Goal: Information Seeking & Learning: Learn about a topic

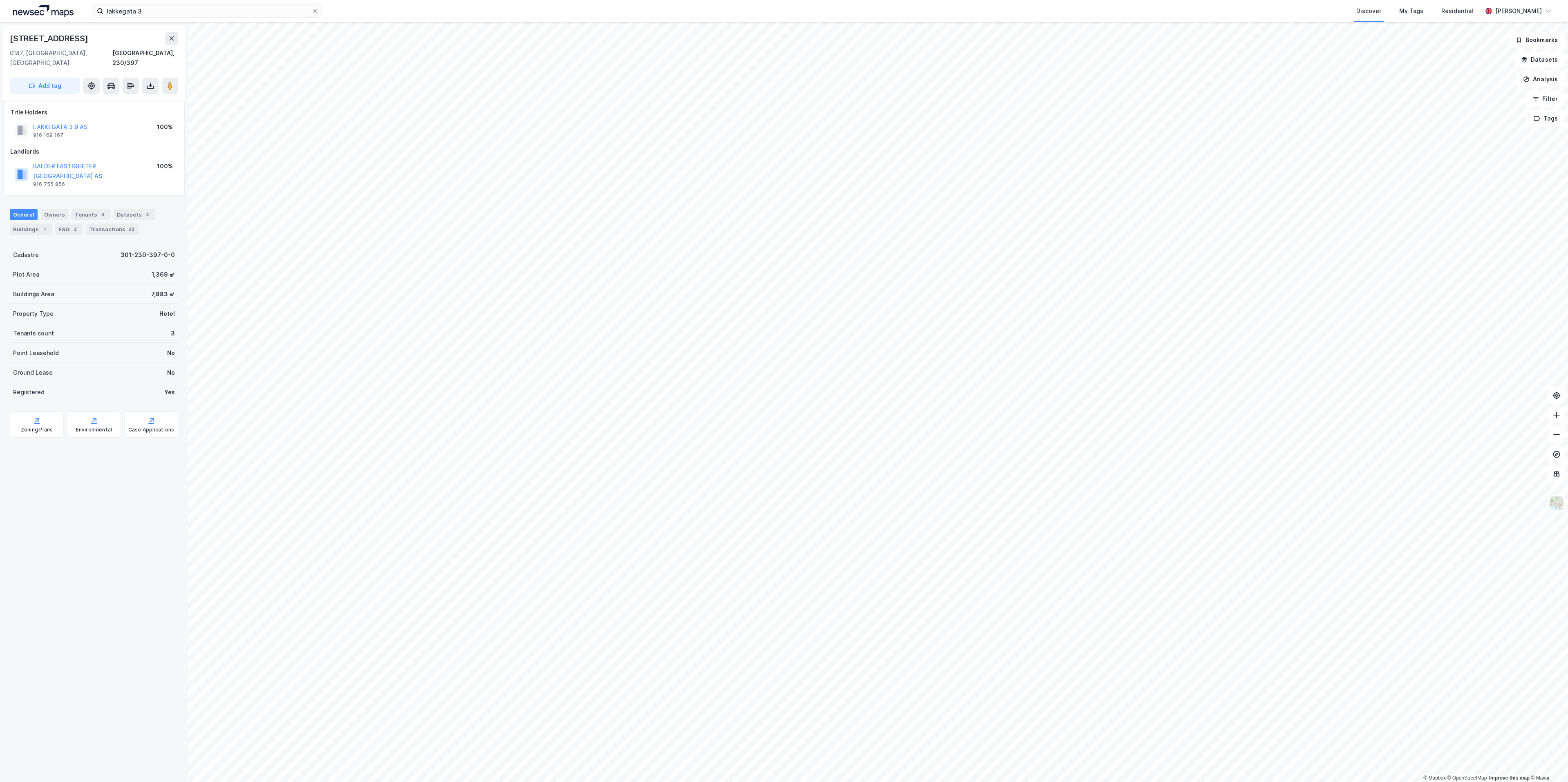
click at [52, 13] on img at bounding box center [43, 11] width 60 height 12
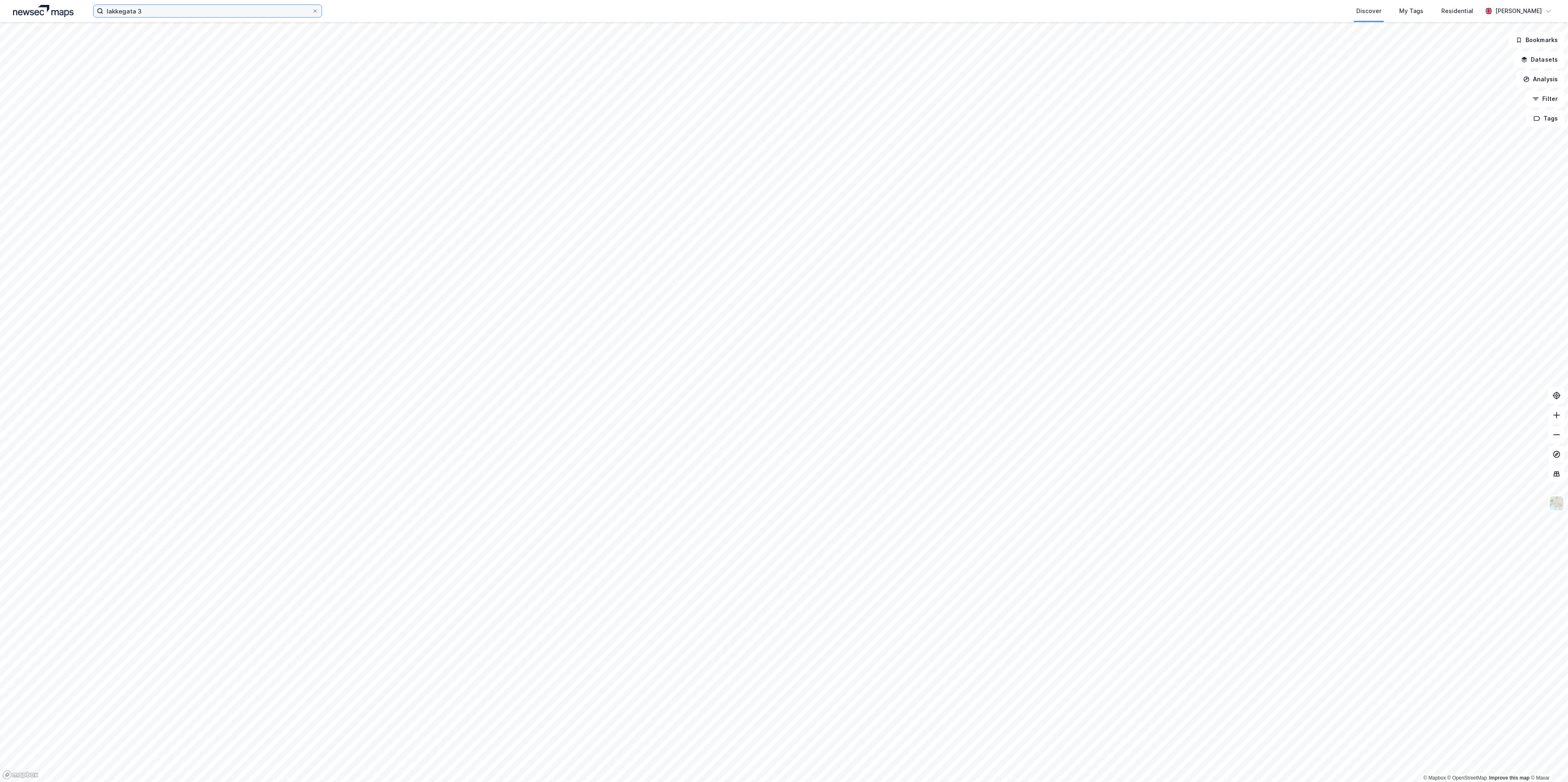
click at [124, 7] on input "lakkegata 3" at bounding box center [208, 11] width 209 height 12
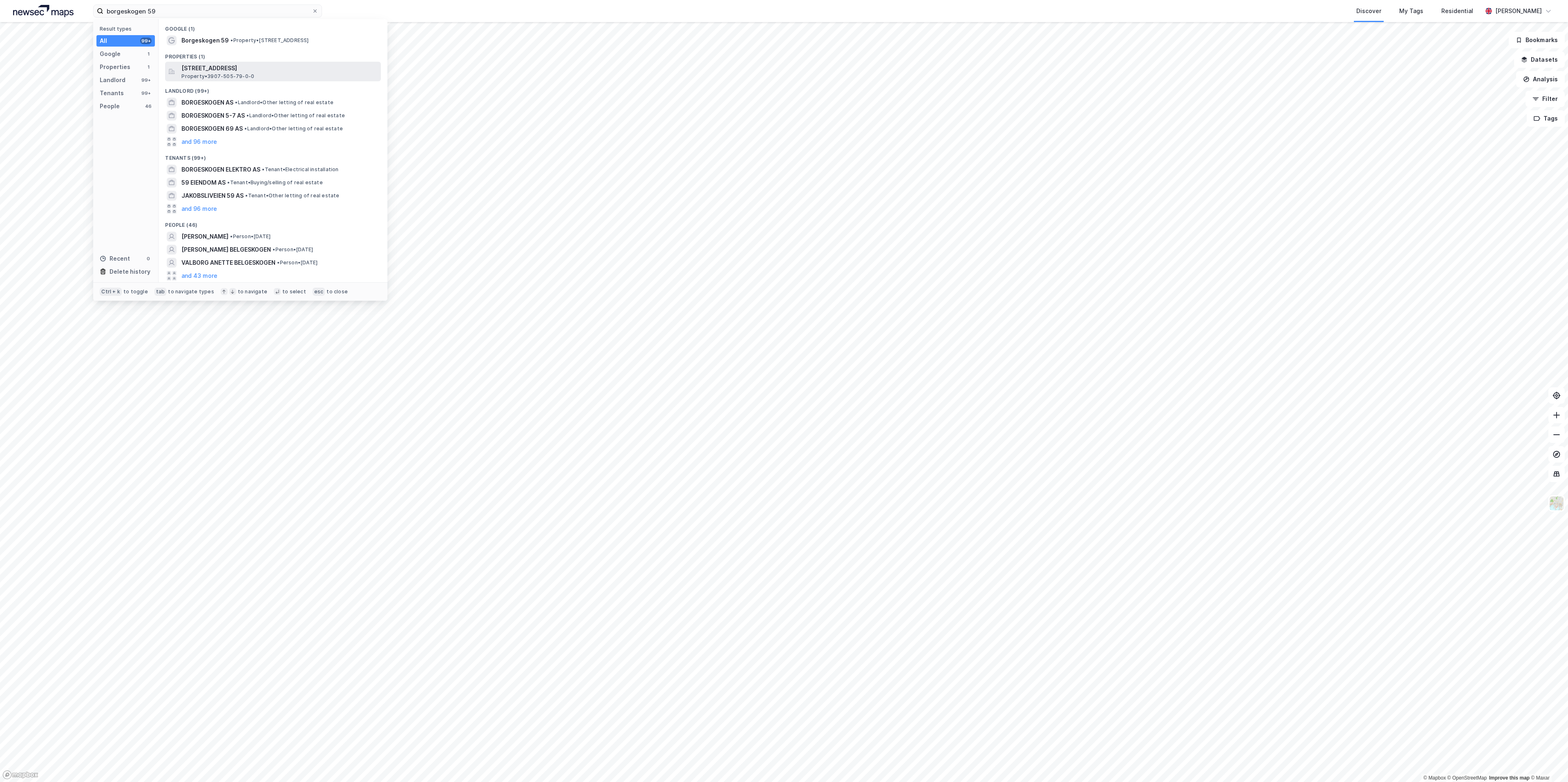
click at [201, 74] on span "Property • 3907-505-79-0-0" at bounding box center [217, 76] width 73 height 7
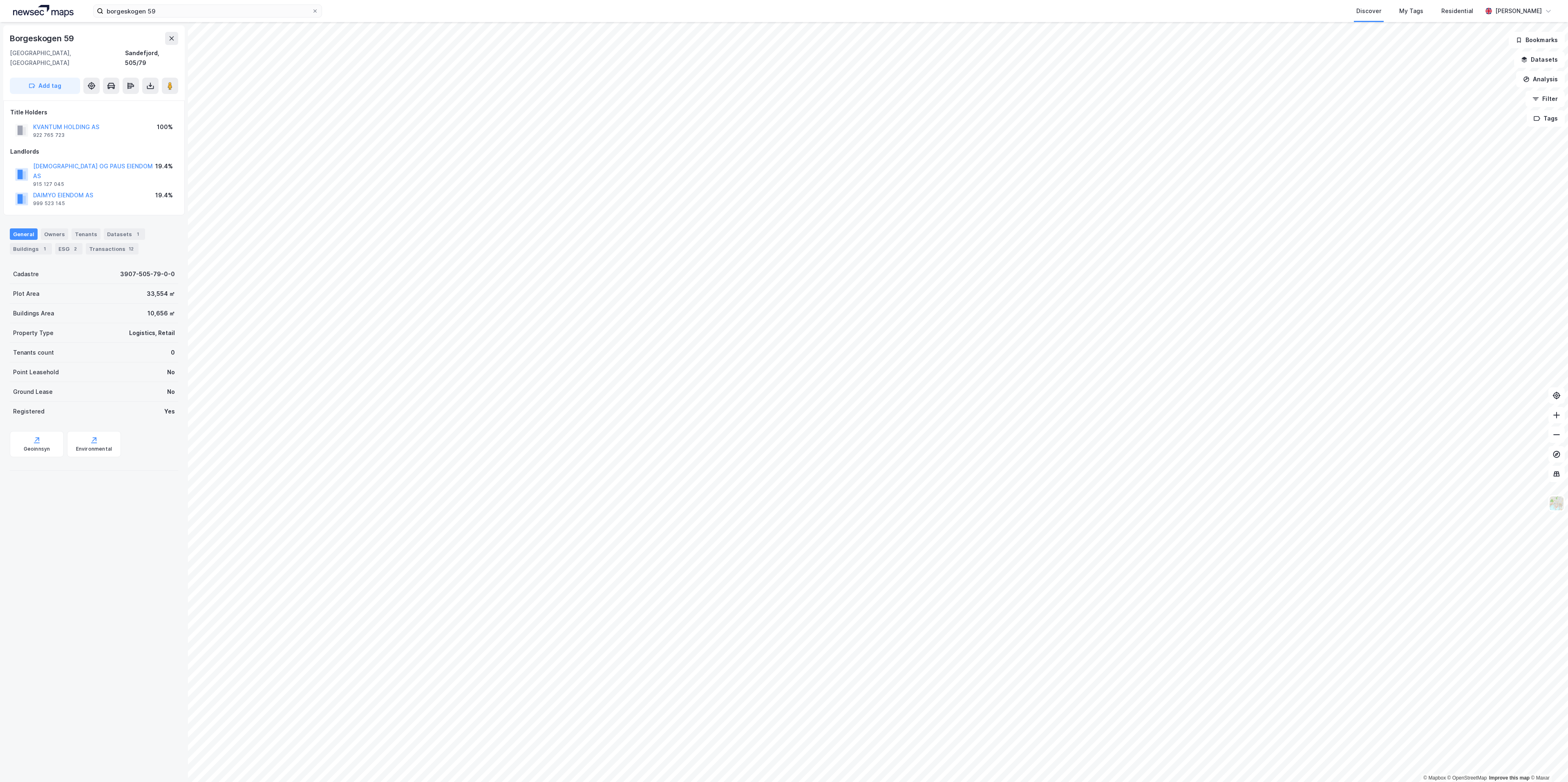
click at [33, 10] on img at bounding box center [43, 11] width 60 height 12
click at [0, 0] on button "REFSTADVEIEN 50 AS" at bounding box center [0, 0] width 0 height 0
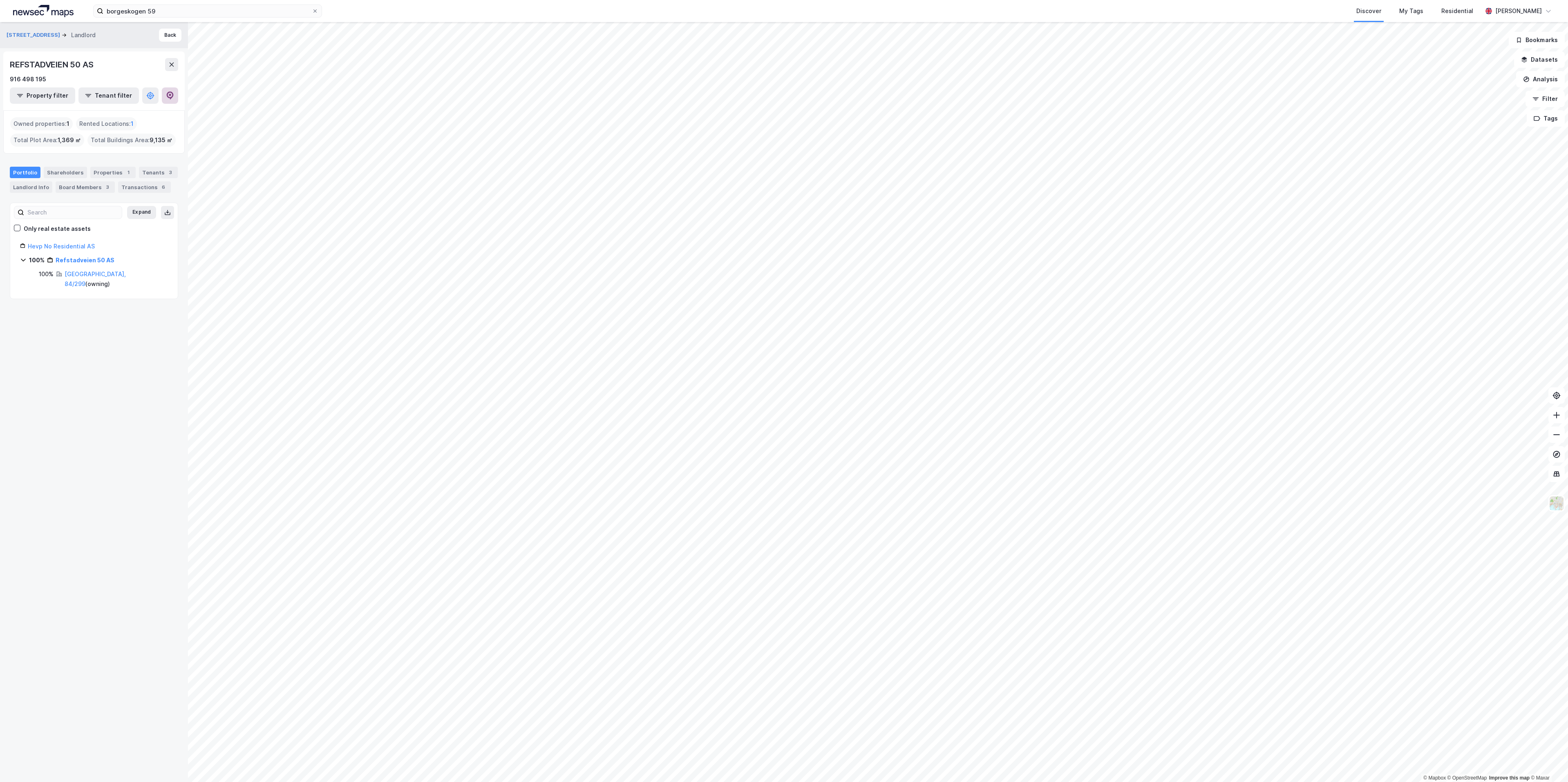
click at [171, 102] on button at bounding box center [170, 96] width 16 height 16
click at [261, 9] on input "borgeskogen 59" at bounding box center [208, 11] width 209 height 12
click at [198, 10] on input "mithril as" at bounding box center [208, 11] width 209 height 12
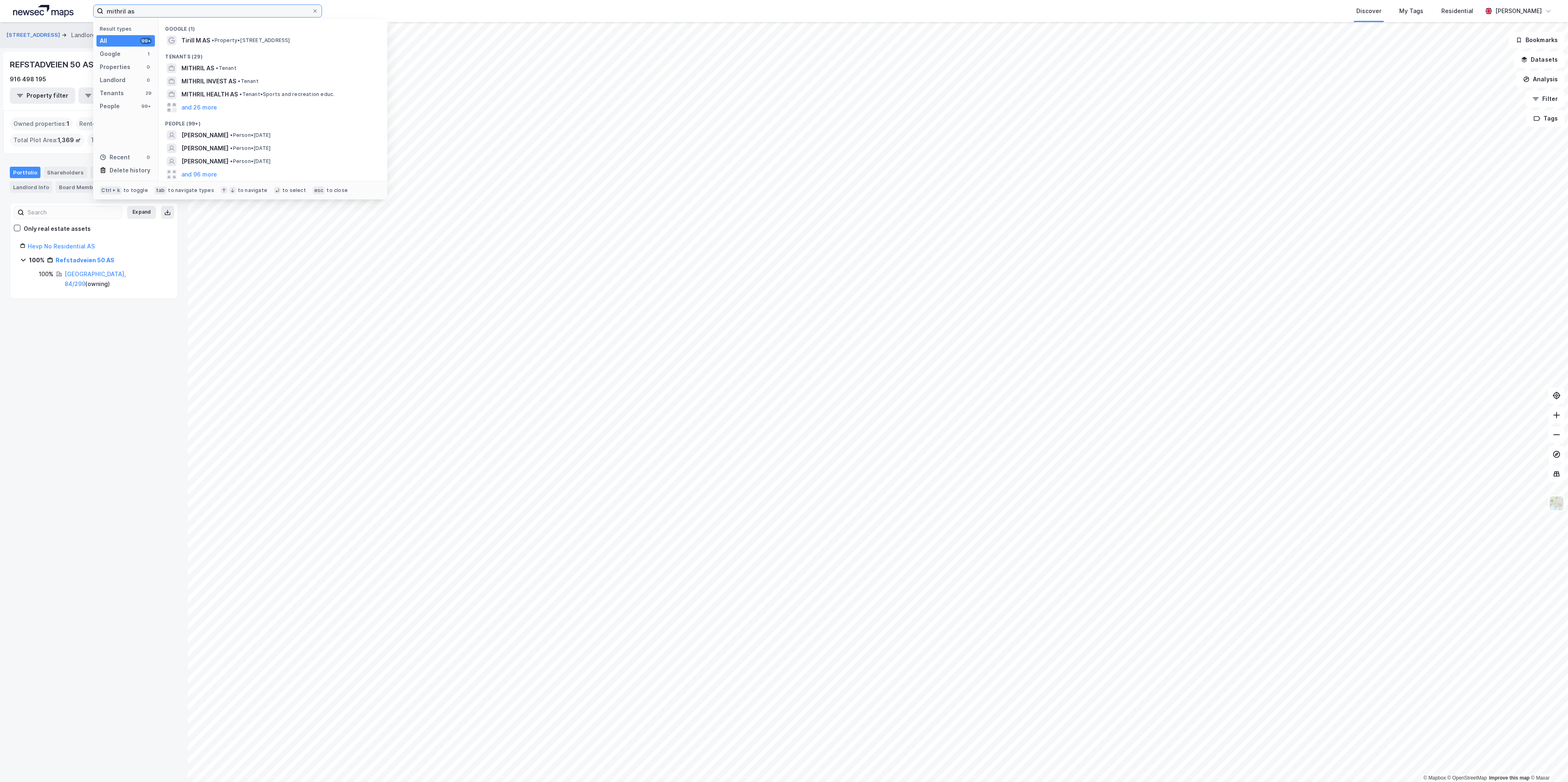
click at [219, 14] on input "mithril as" at bounding box center [208, 11] width 209 height 12
type input "mithril as"
click at [29, 13] on img at bounding box center [43, 11] width 60 height 12
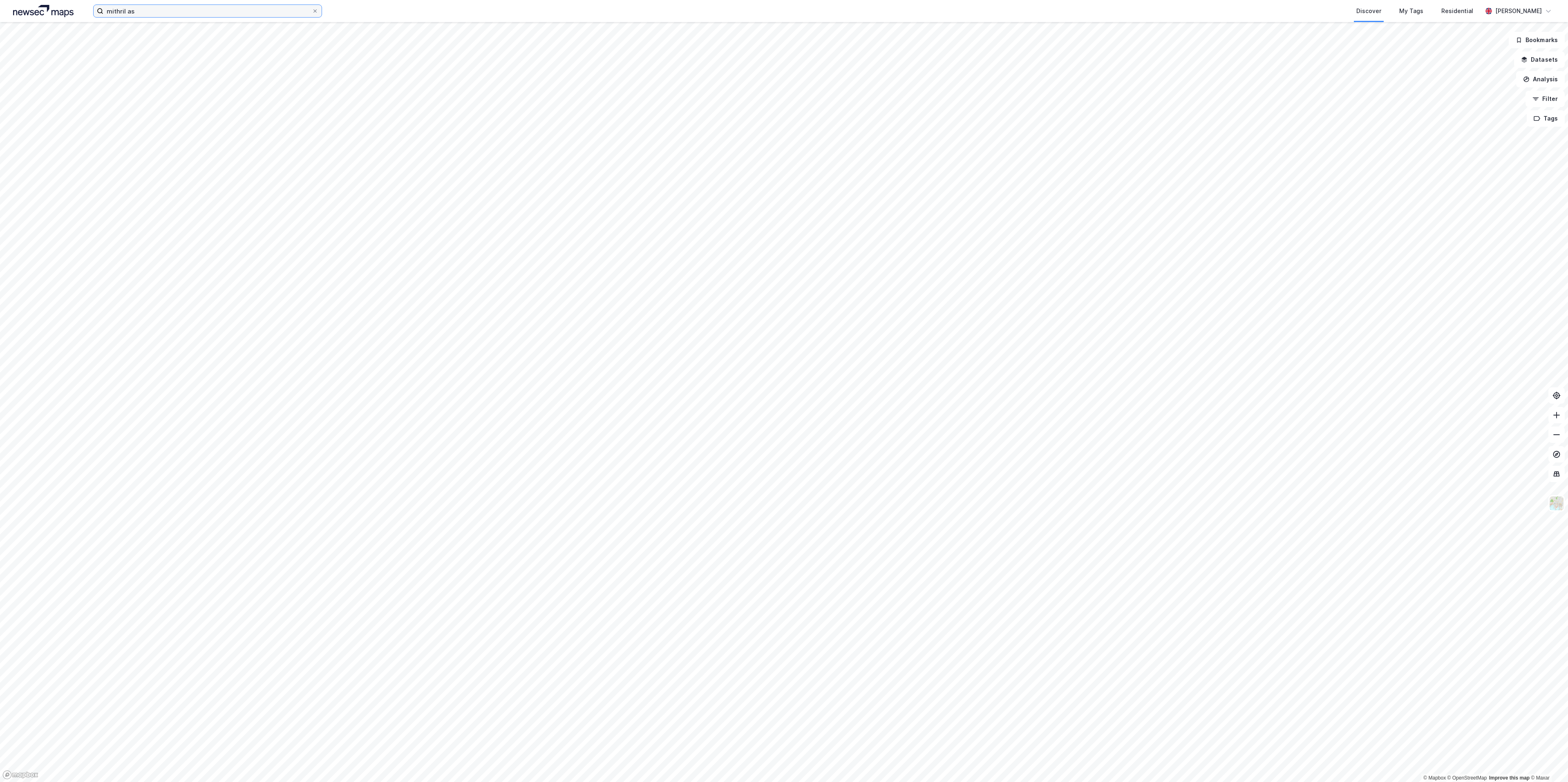
click at [178, 11] on input "mithril as" at bounding box center [208, 11] width 209 height 12
click at [209, 60] on div "Tenants (29)" at bounding box center [273, 54] width 229 height 15
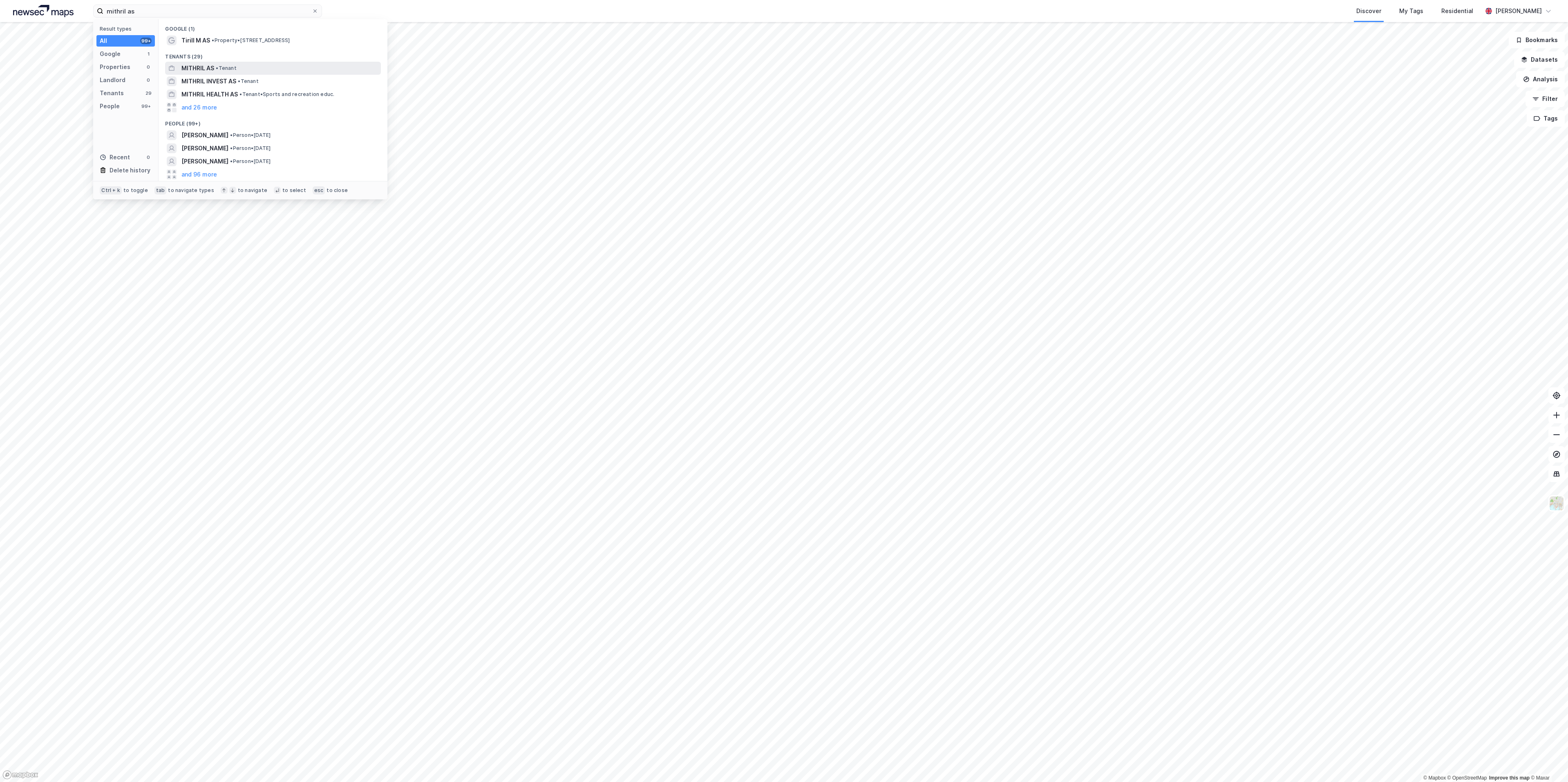
click at [206, 64] on span "MITHRIL AS" at bounding box center [197, 68] width 33 height 10
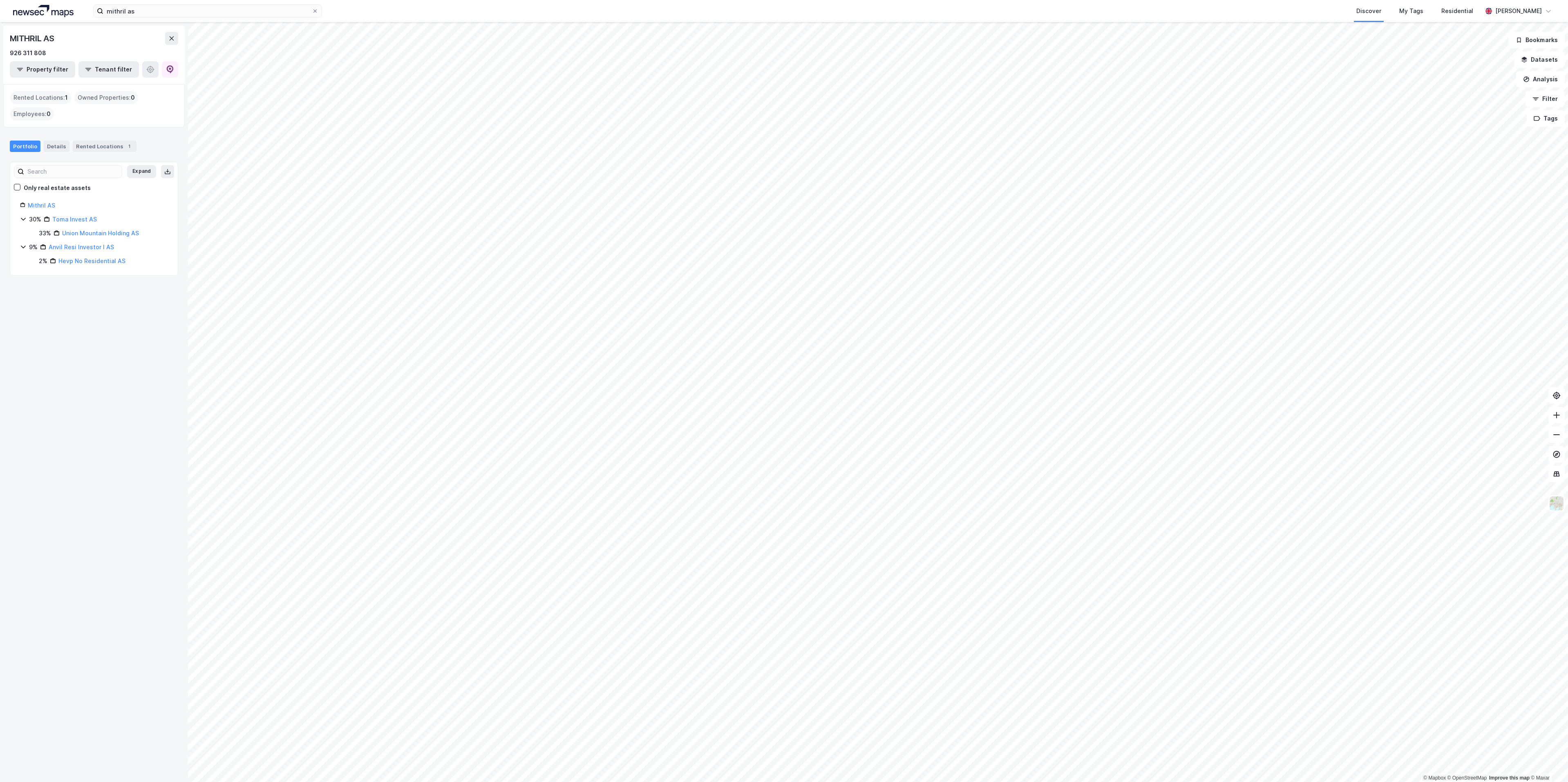
click at [55, 189] on div "Only real estate assets" at bounding box center [57, 188] width 67 height 10
